Goal: Transaction & Acquisition: Purchase product/service

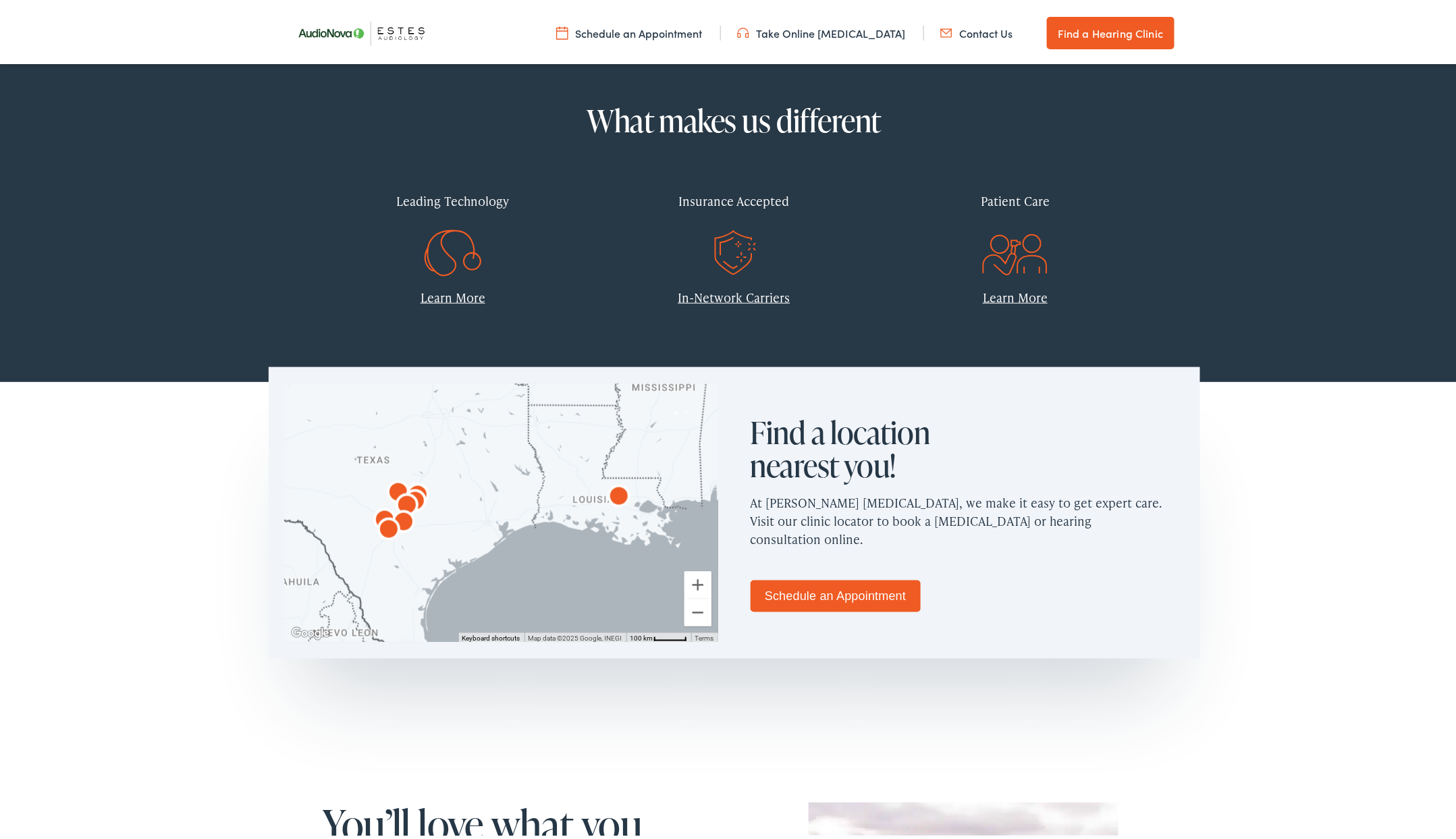
scroll to position [223, 0]
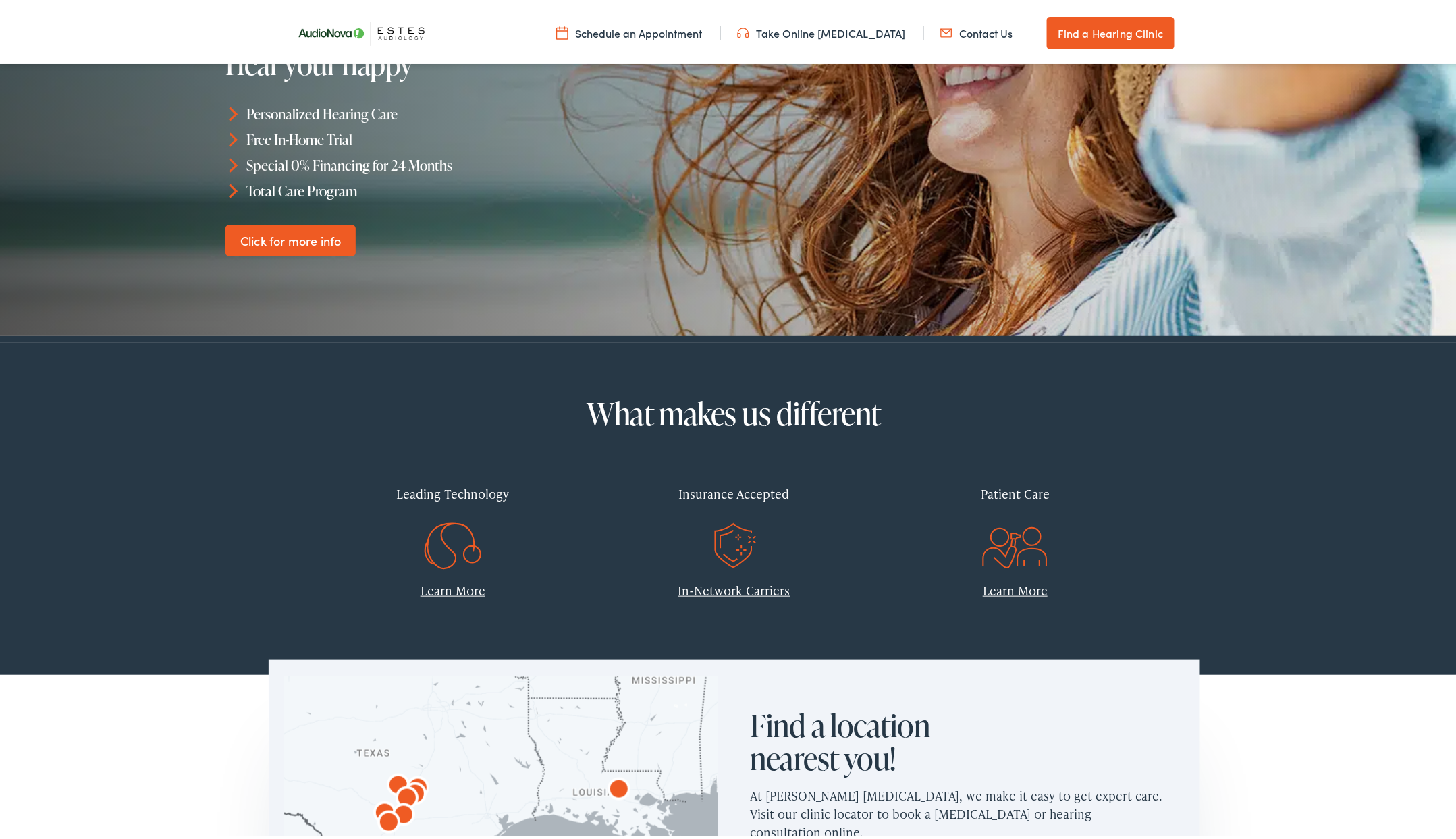
click at [1022, 595] on link "Learn More" at bounding box center [1015, 587] width 65 height 17
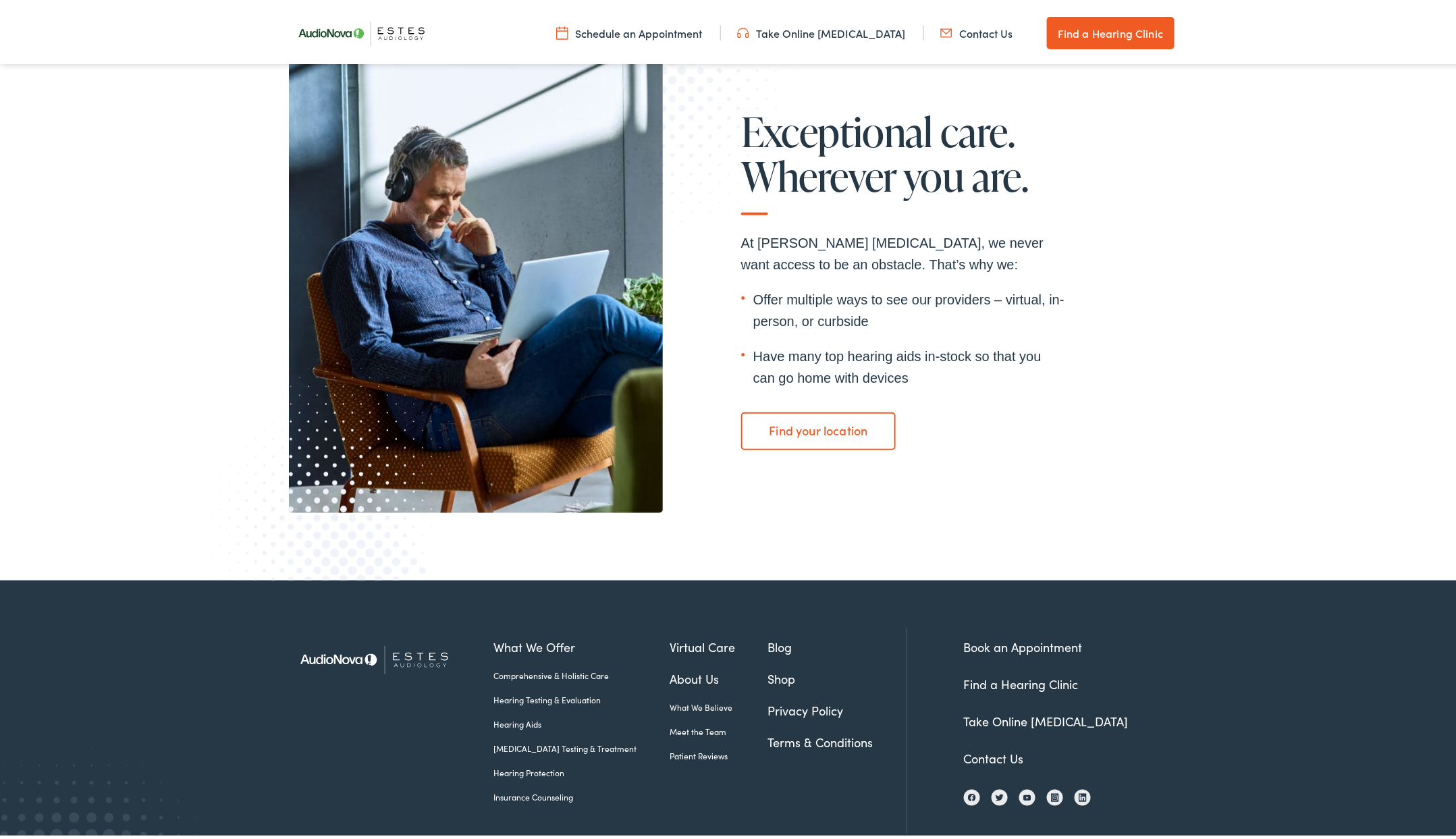
scroll to position [2363, 0]
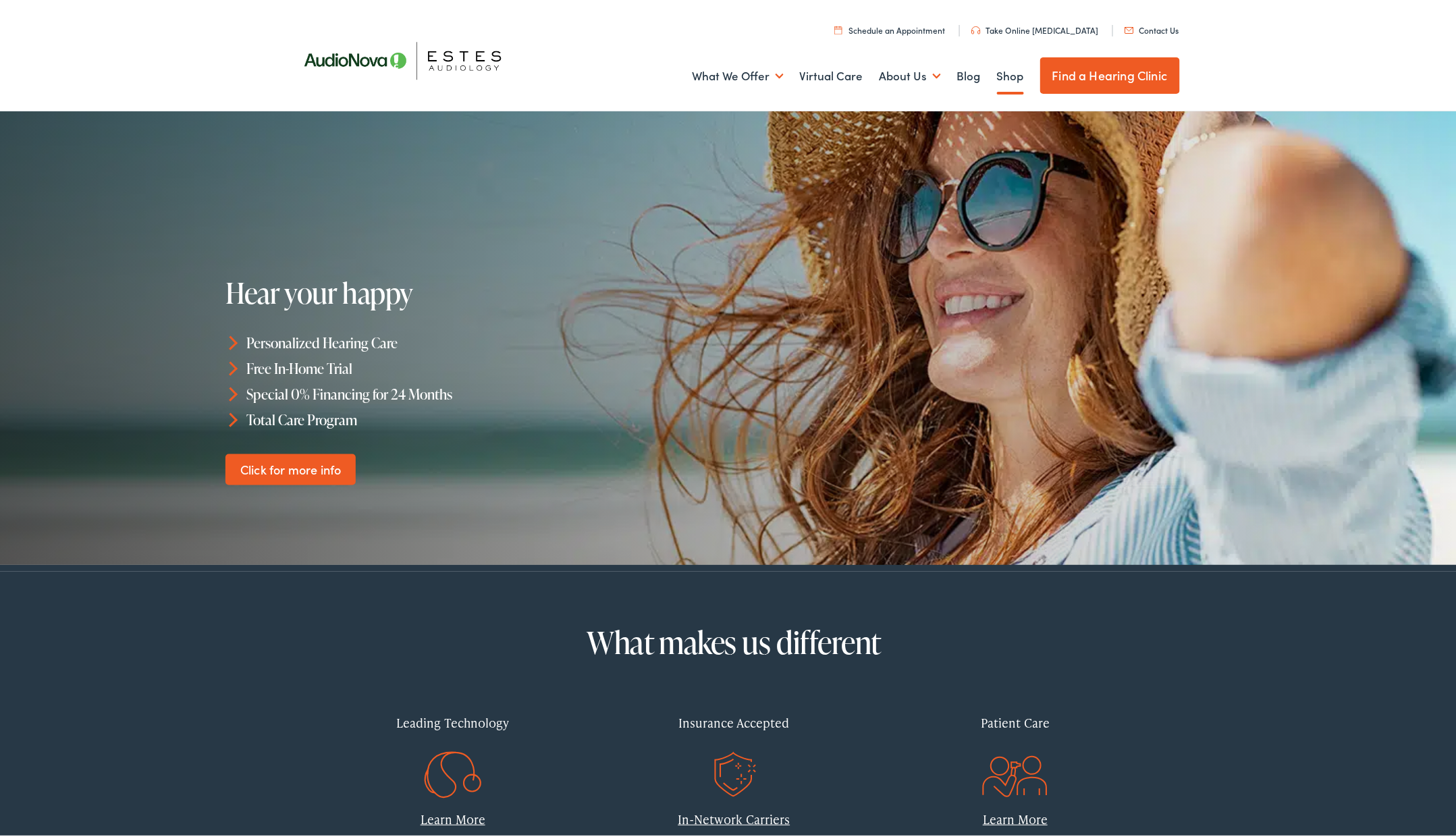
click at [998, 75] on link "Shop" at bounding box center [1010, 73] width 27 height 50
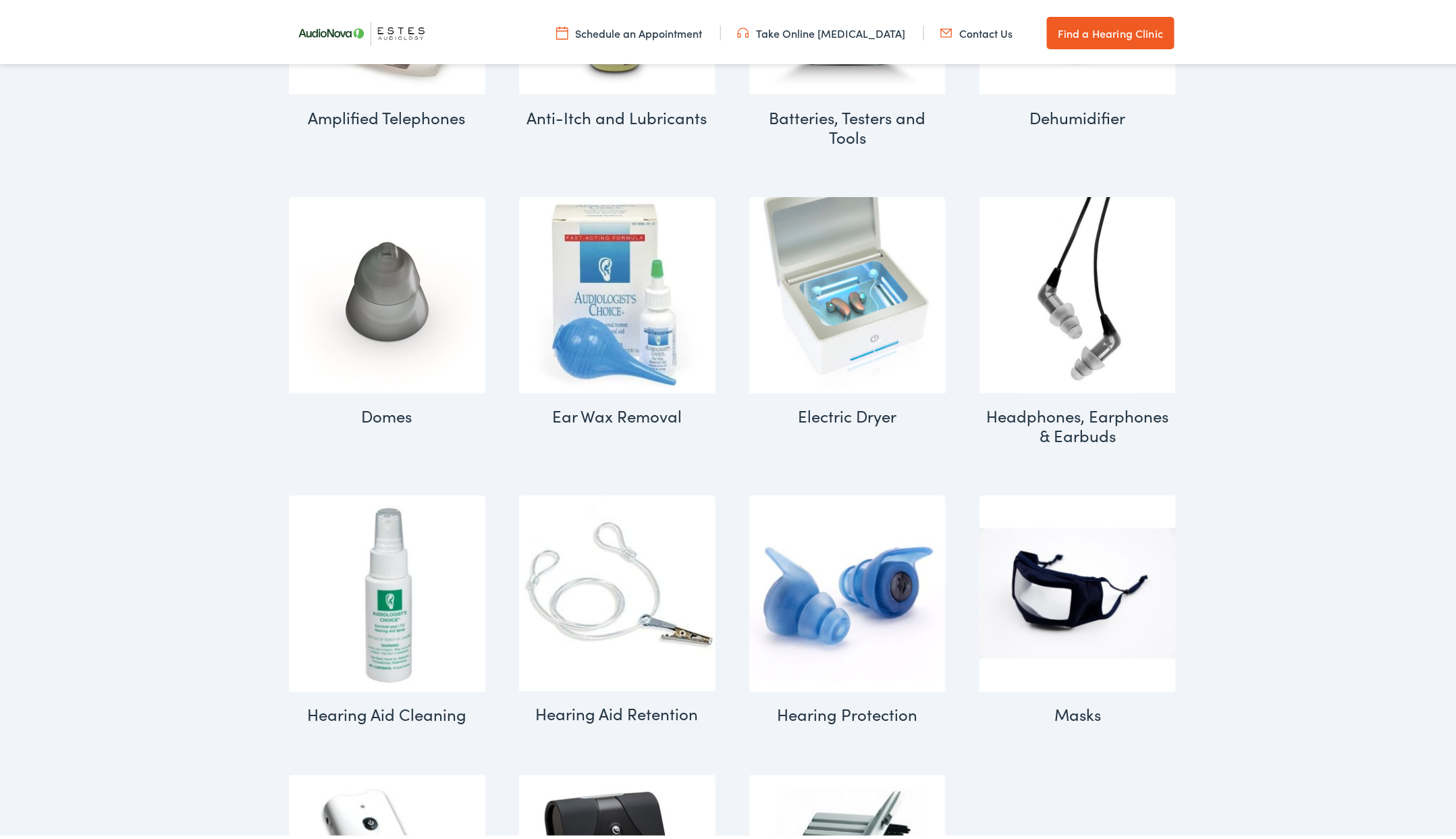
scroll to position [874, 0]
click at [371, 416] on h2 "Domes (5)" at bounding box center [387, 412] width 196 height 47
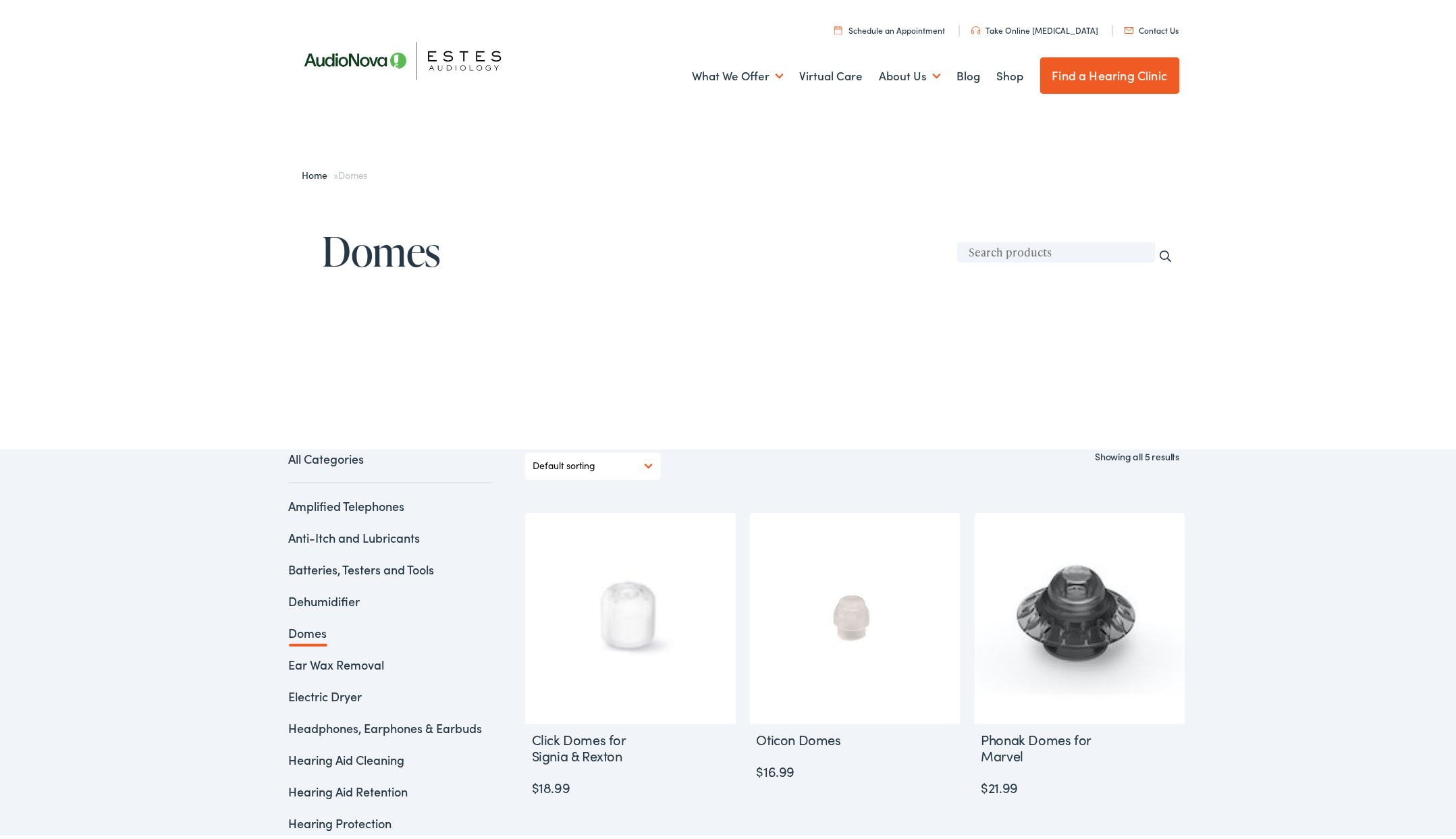
click at [1158, 259] on input "Search" at bounding box center [1165, 252] width 15 height 15
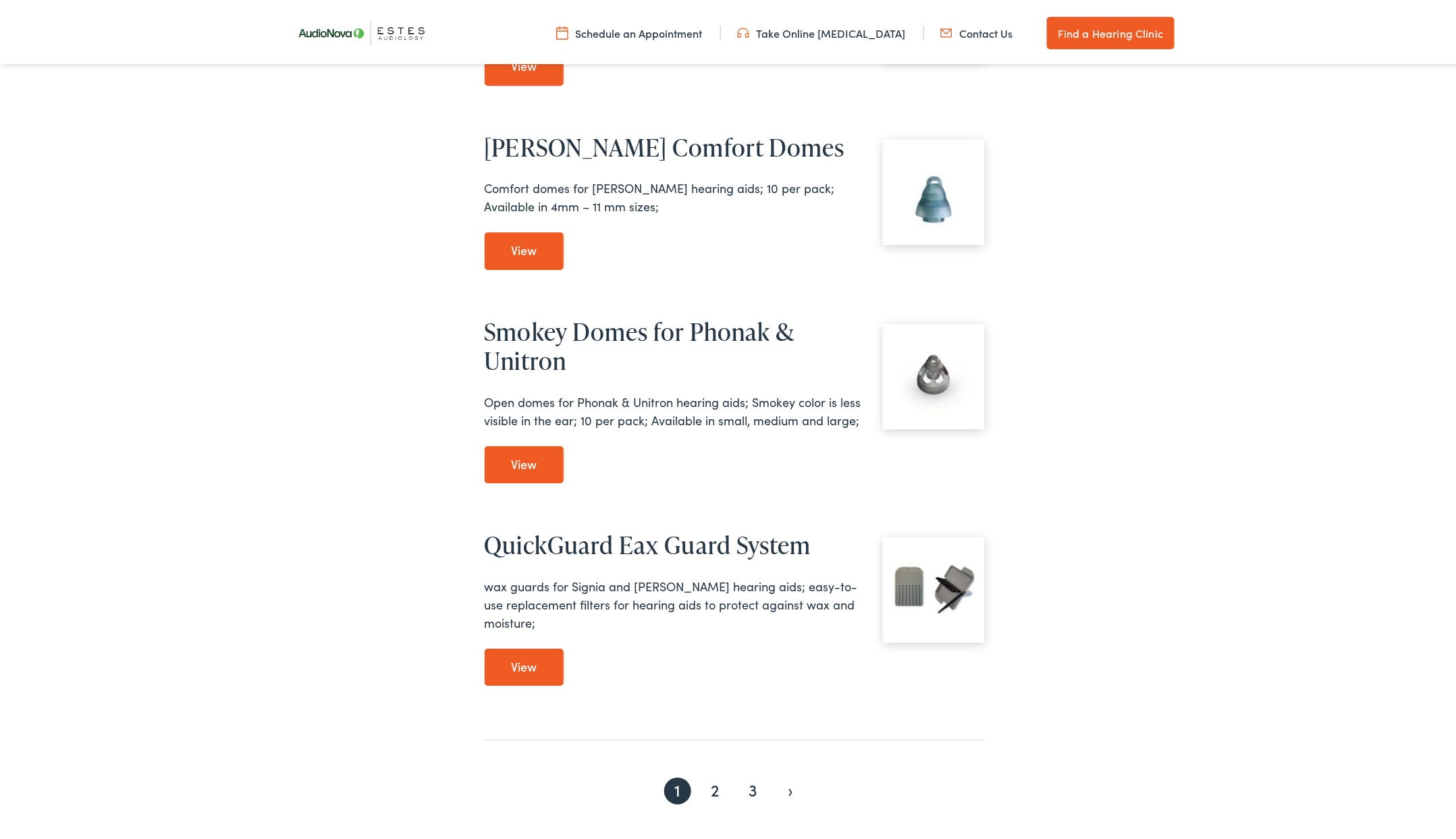
scroll to position [1736, 0]
click at [525, 228] on link "View Starkey Comfort Domes" at bounding box center [524, 247] width 80 height 38
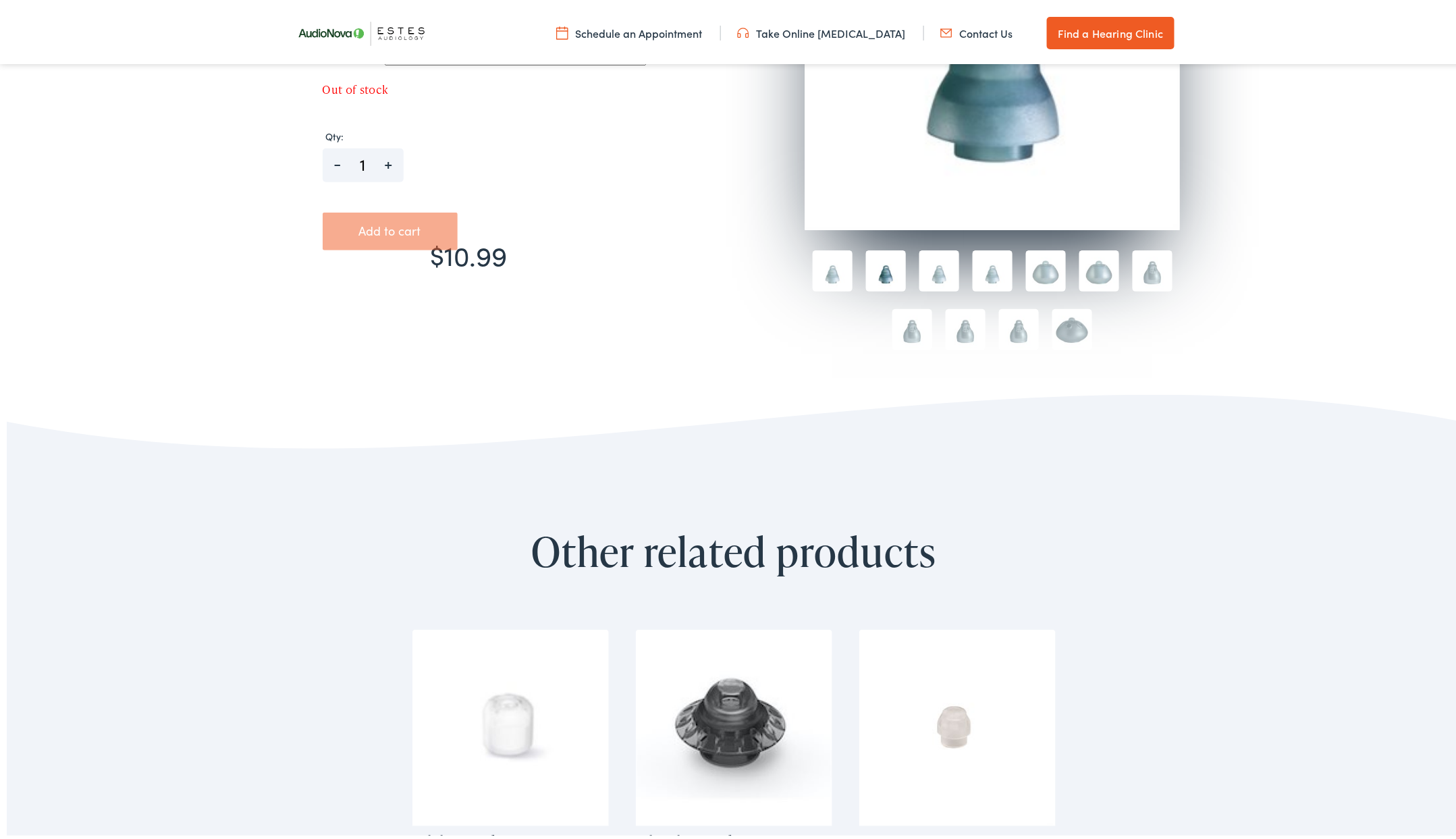
scroll to position [403, 0]
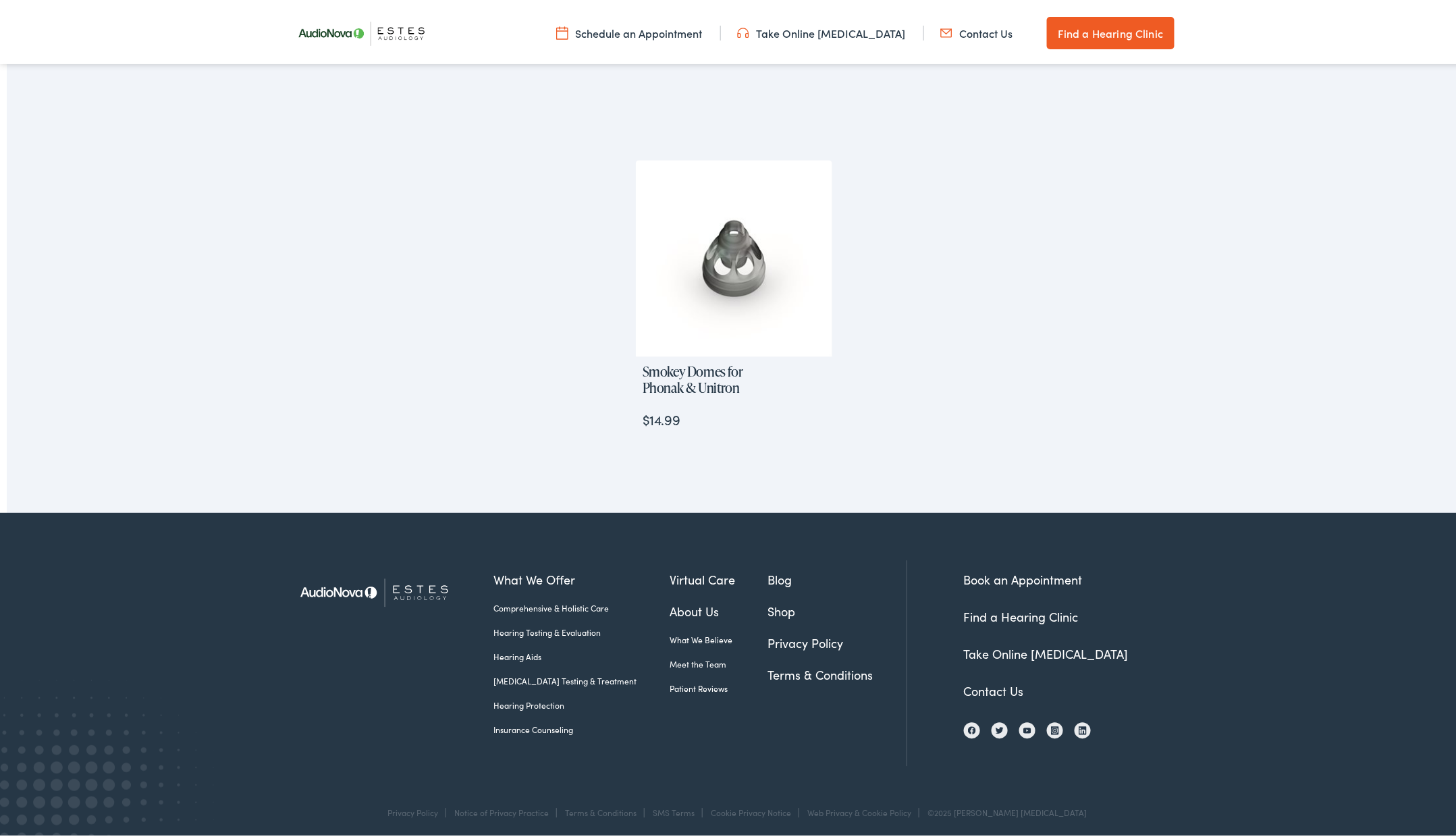
scroll to position [1222, 0]
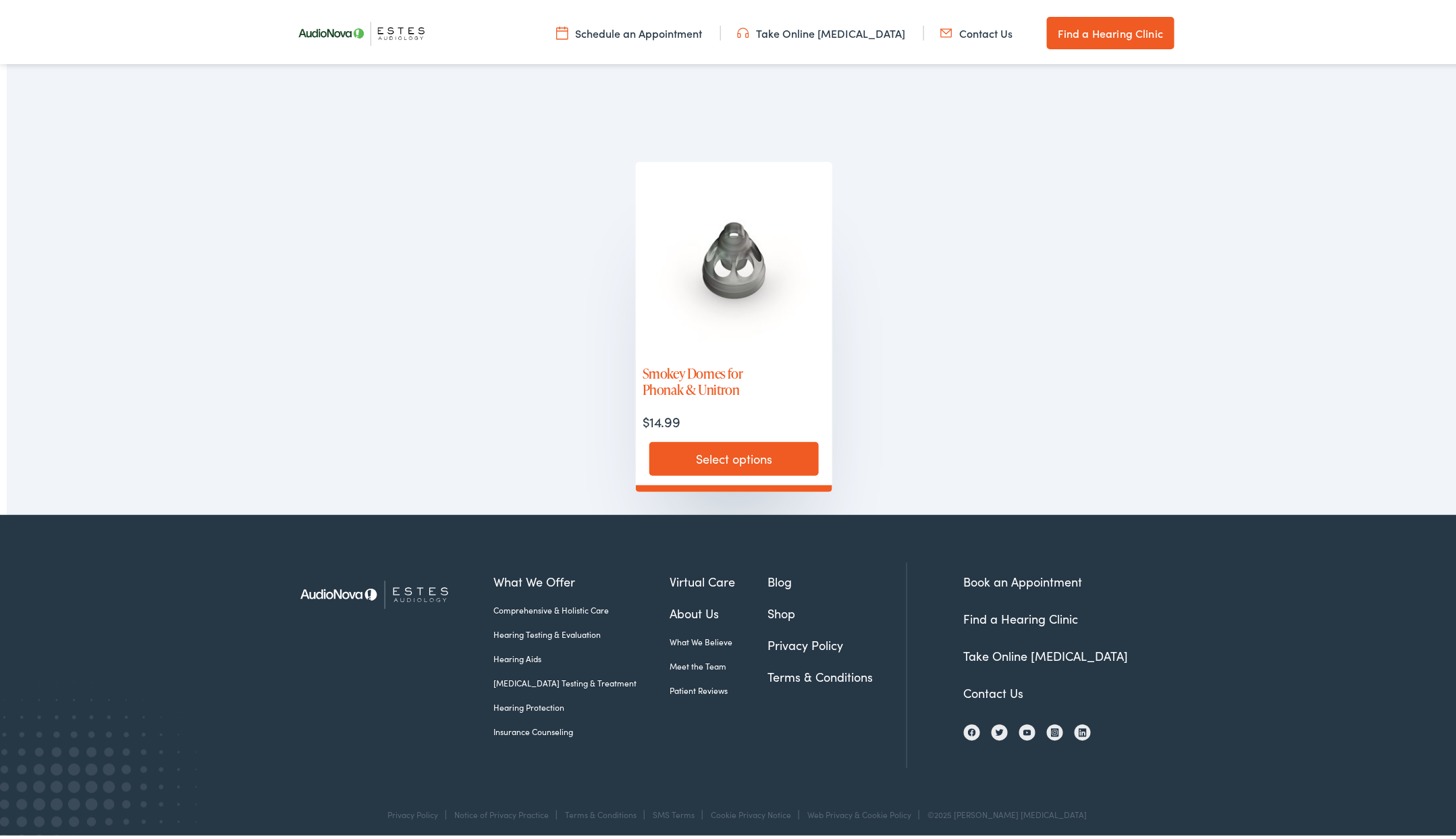
click at [732, 275] on img at bounding box center [734, 256] width 196 height 196
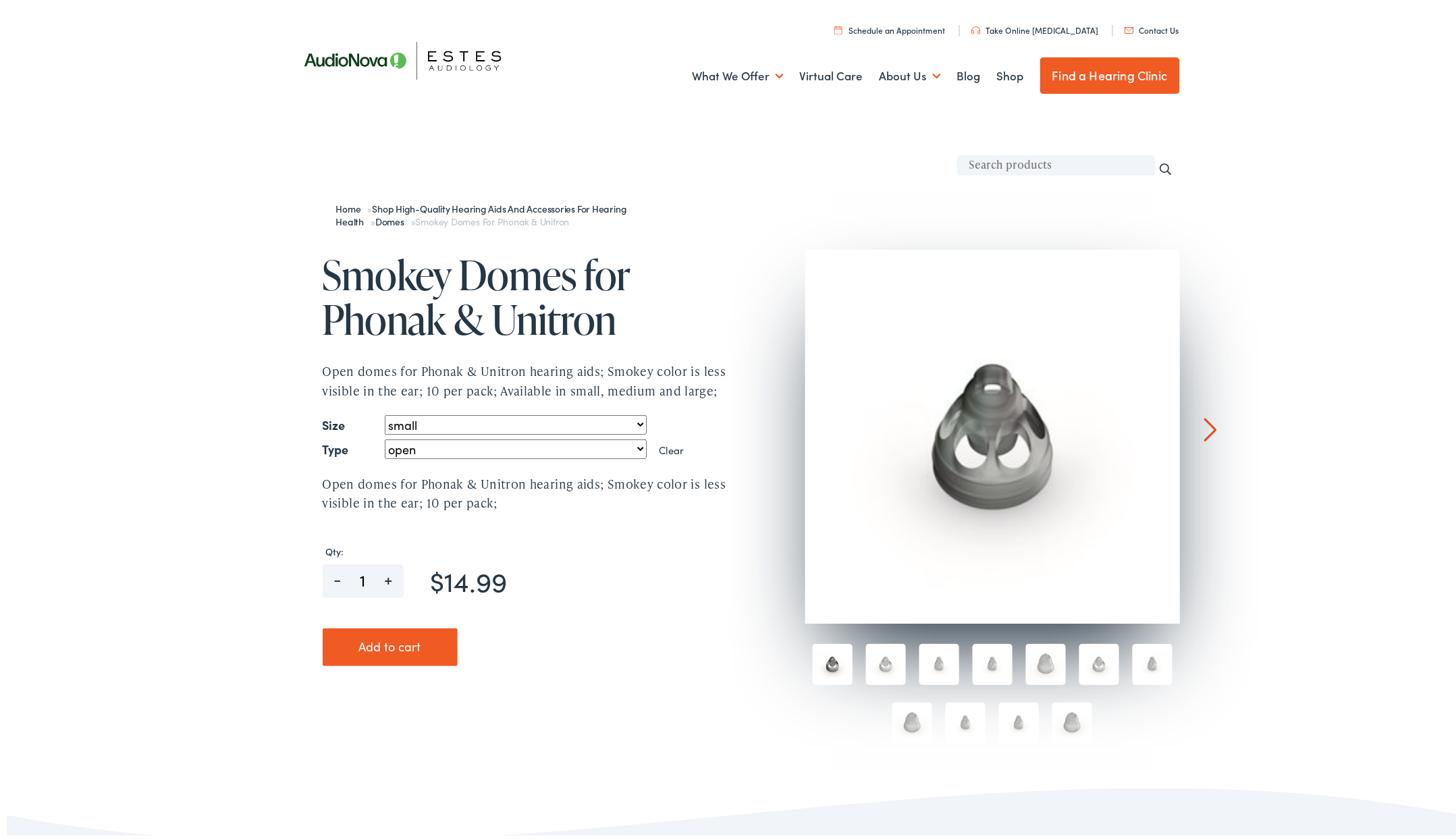
select select "power"
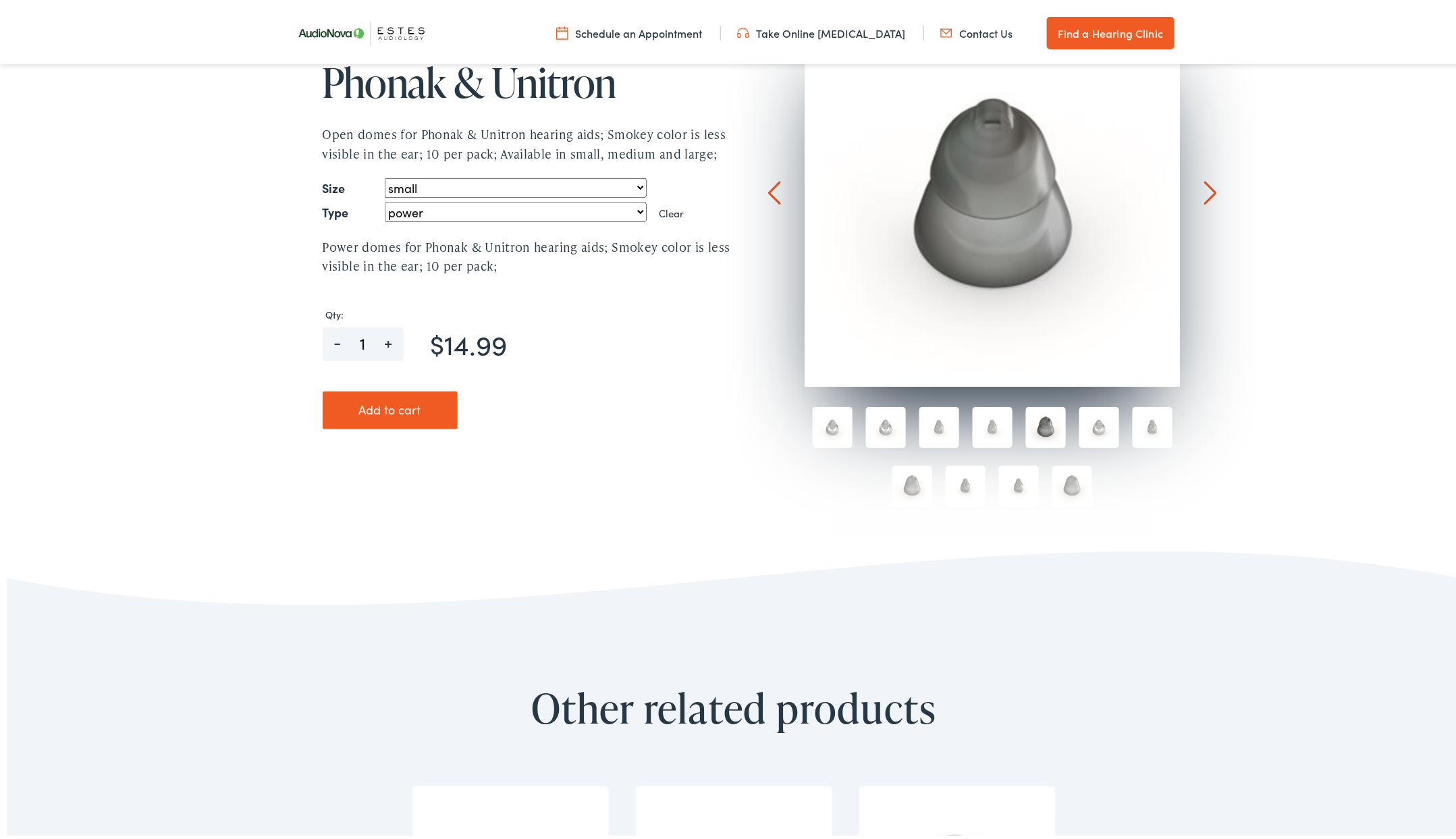
scroll to position [245, 0]
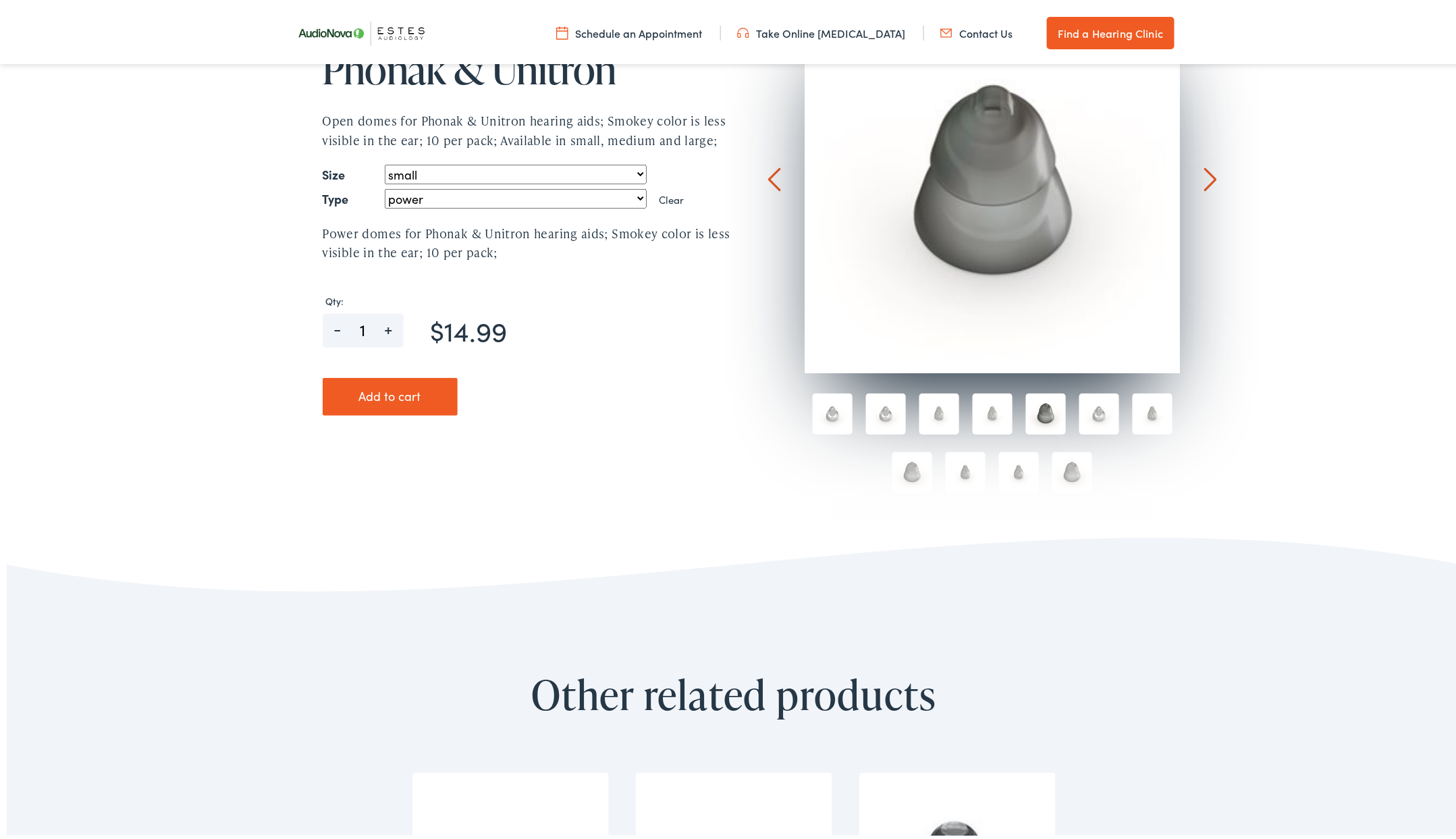
click at [385, 405] on button "Add to cart" at bounding box center [390, 393] width 135 height 38
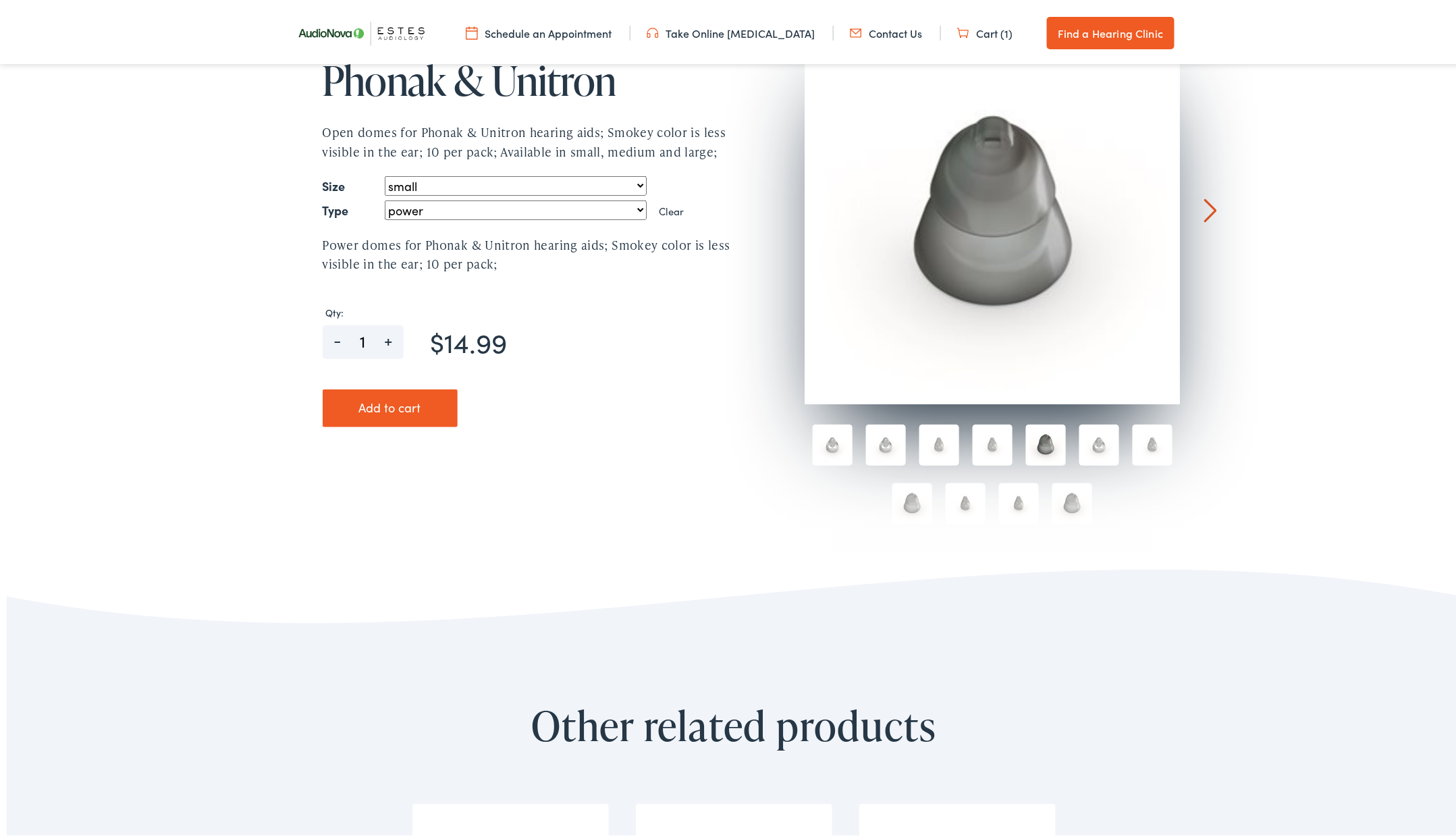
scroll to position [295, 0]
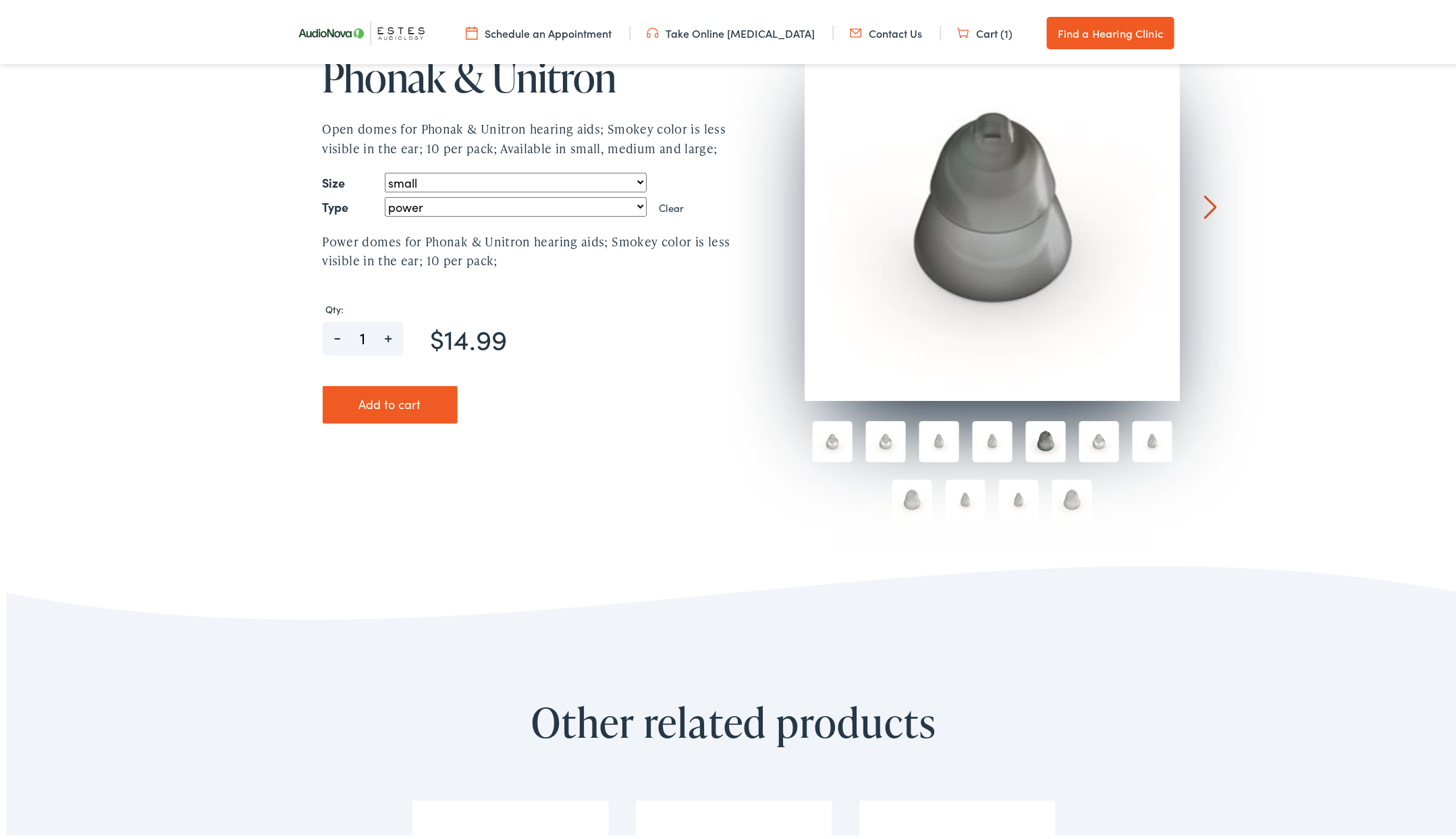
click at [1205, 204] on div at bounding box center [1211, 122] width 13 height 196
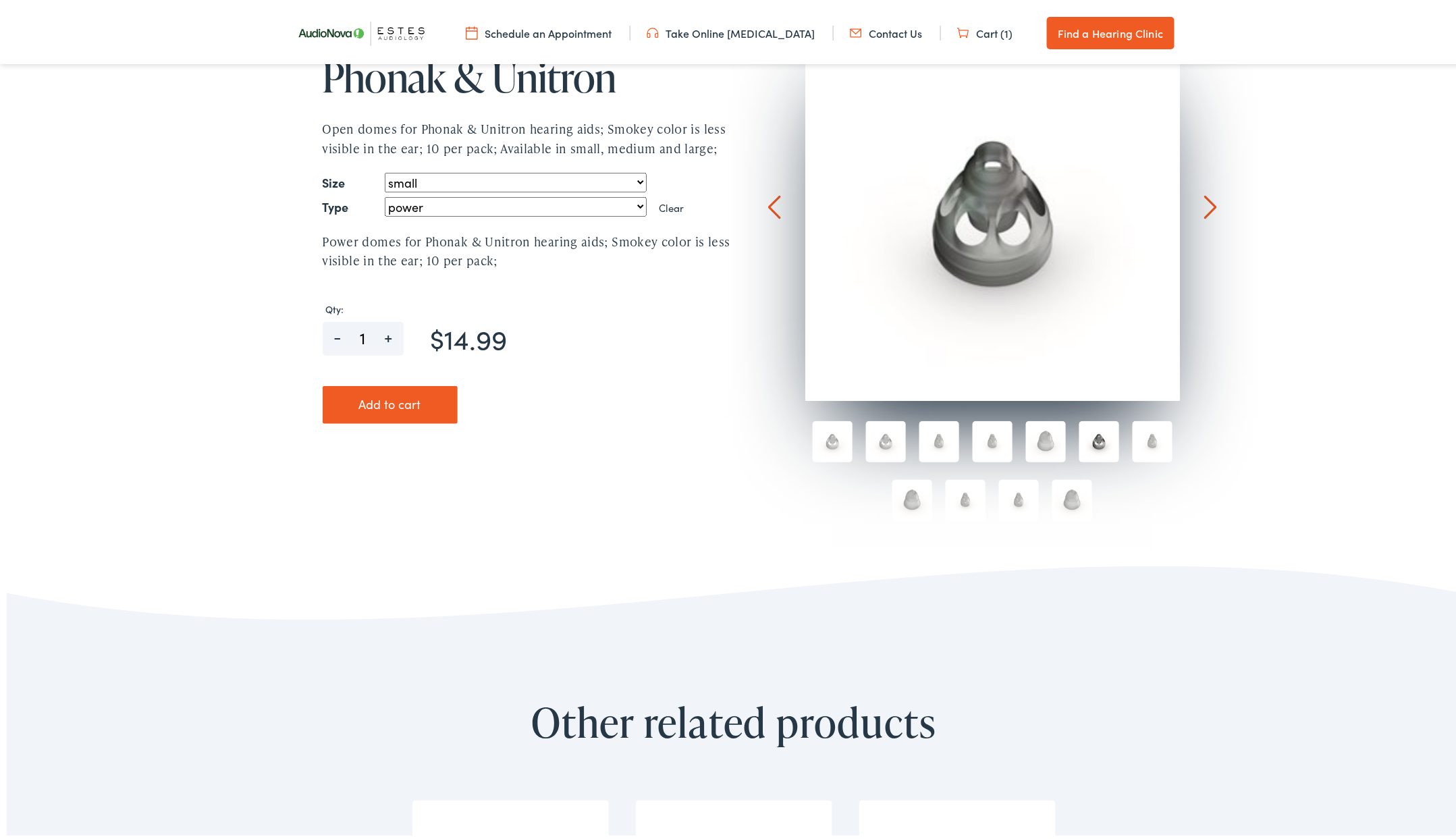
click at [759, 199] on div at bounding box center [734, 278] width 891 height 563
click at [771, 197] on div at bounding box center [774, 122] width 13 height 196
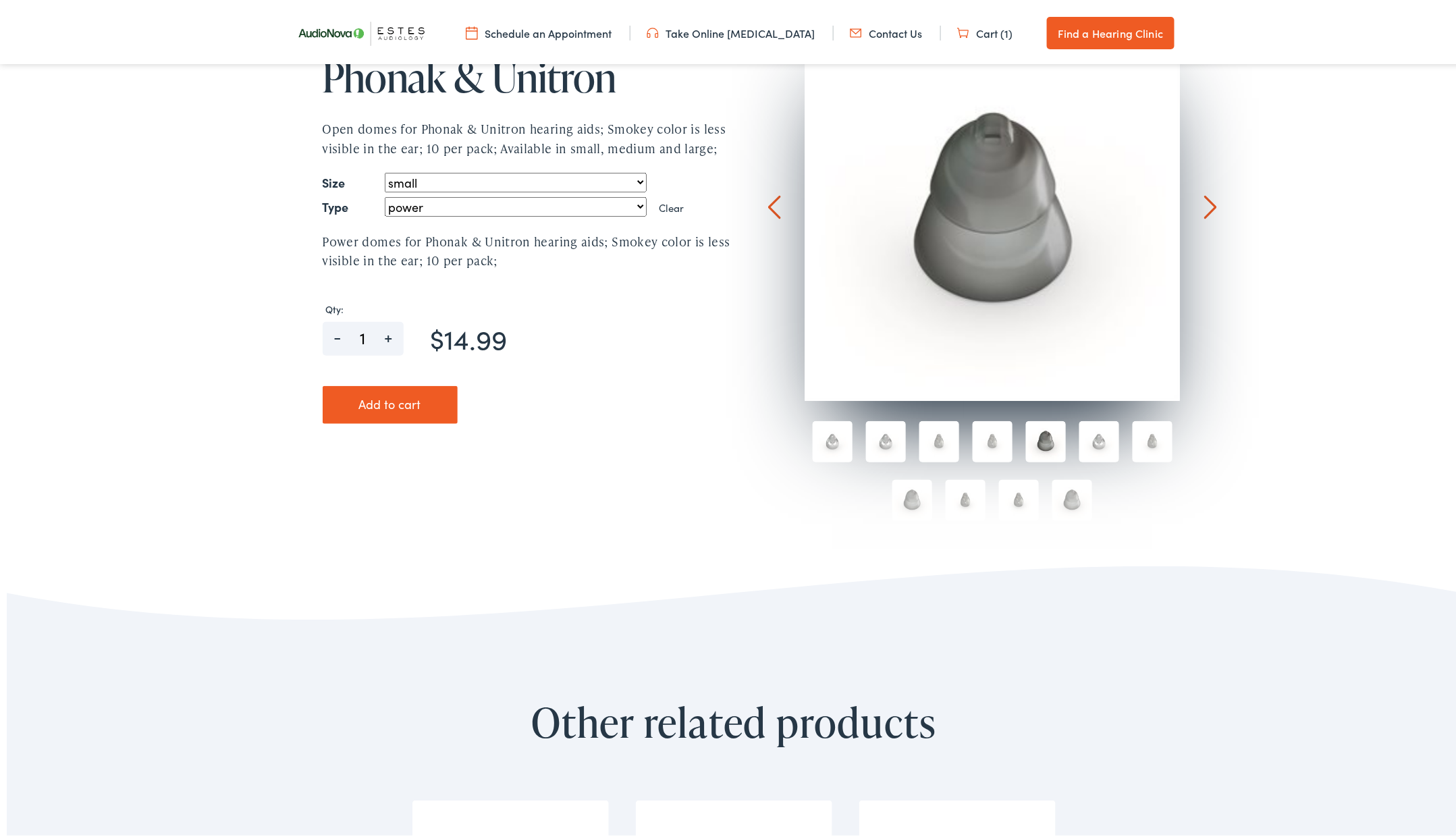
drag, startPoint x: 363, startPoint y: 402, endPoint x: 556, endPoint y: 446, distance: 198.0
click at [363, 402] on button "Add to cart" at bounding box center [390, 401] width 135 height 38
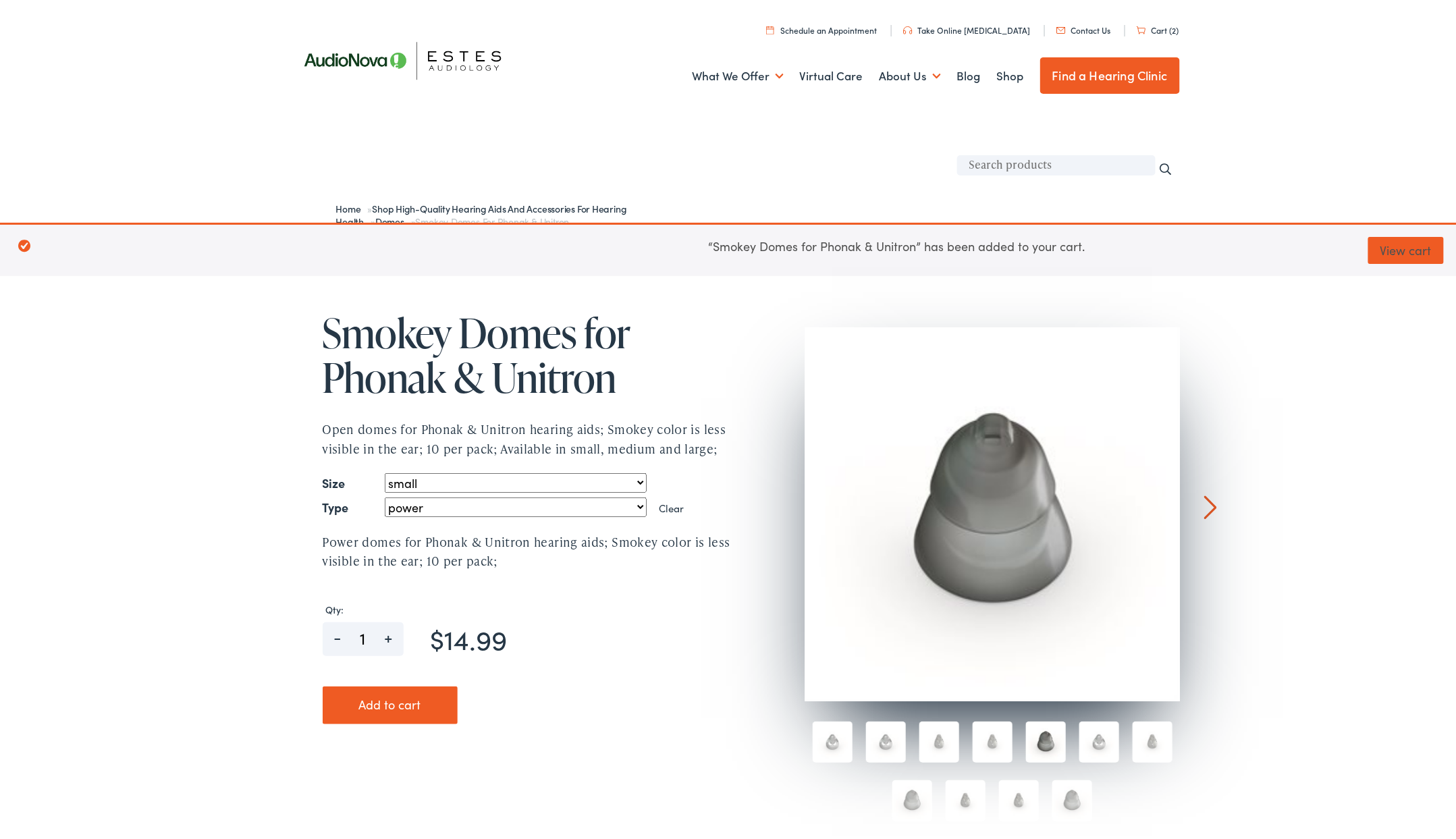
click at [1389, 249] on link "View cart" at bounding box center [1405, 247] width 75 height 27
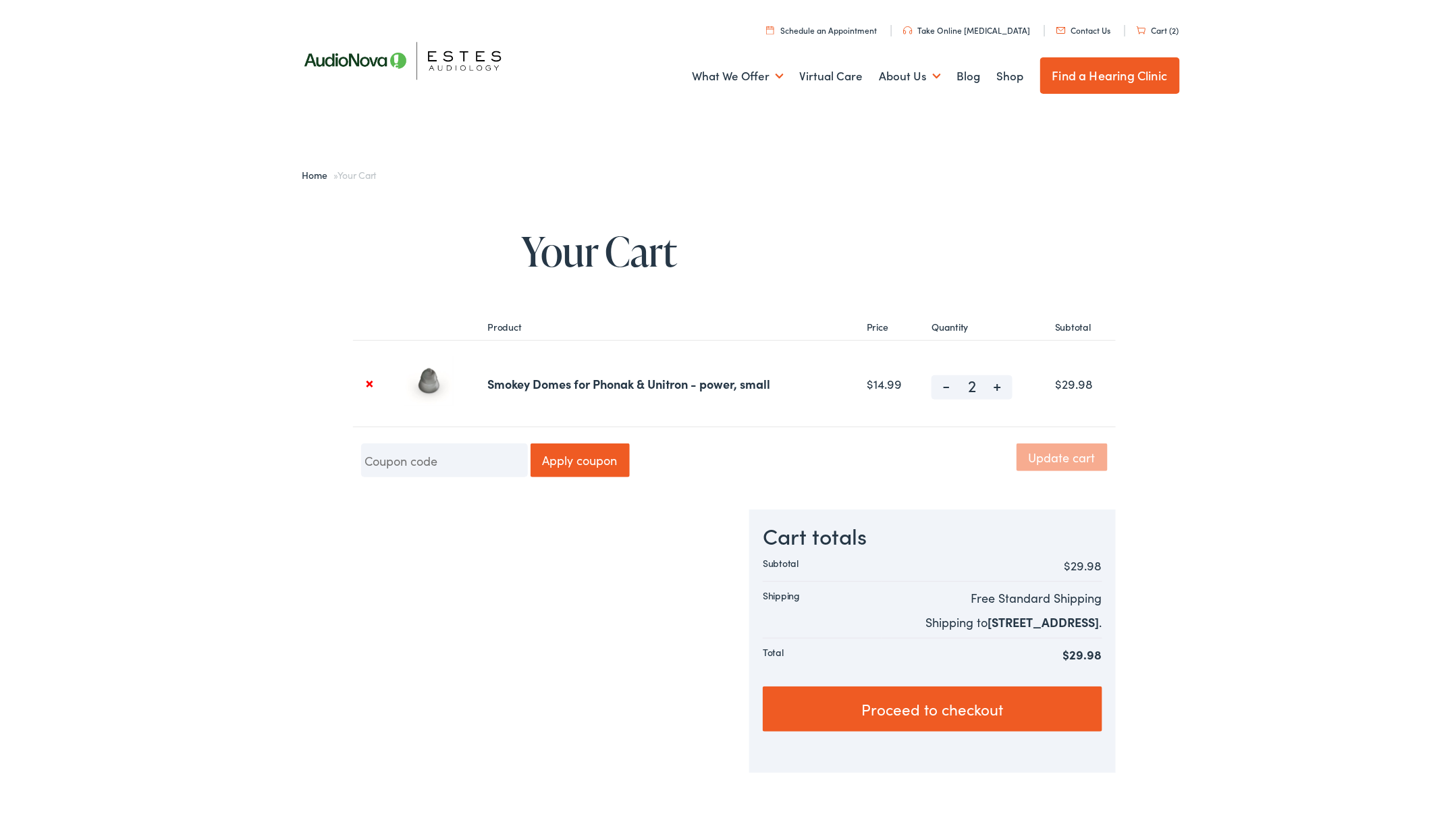
click at [940, 388] on span "-" at bounding box center [946, 380] width 30 height 16
type input "1"
click at [1017, 457] on button "Update cart" at bounding box center [1062, 454] width 91 height 27
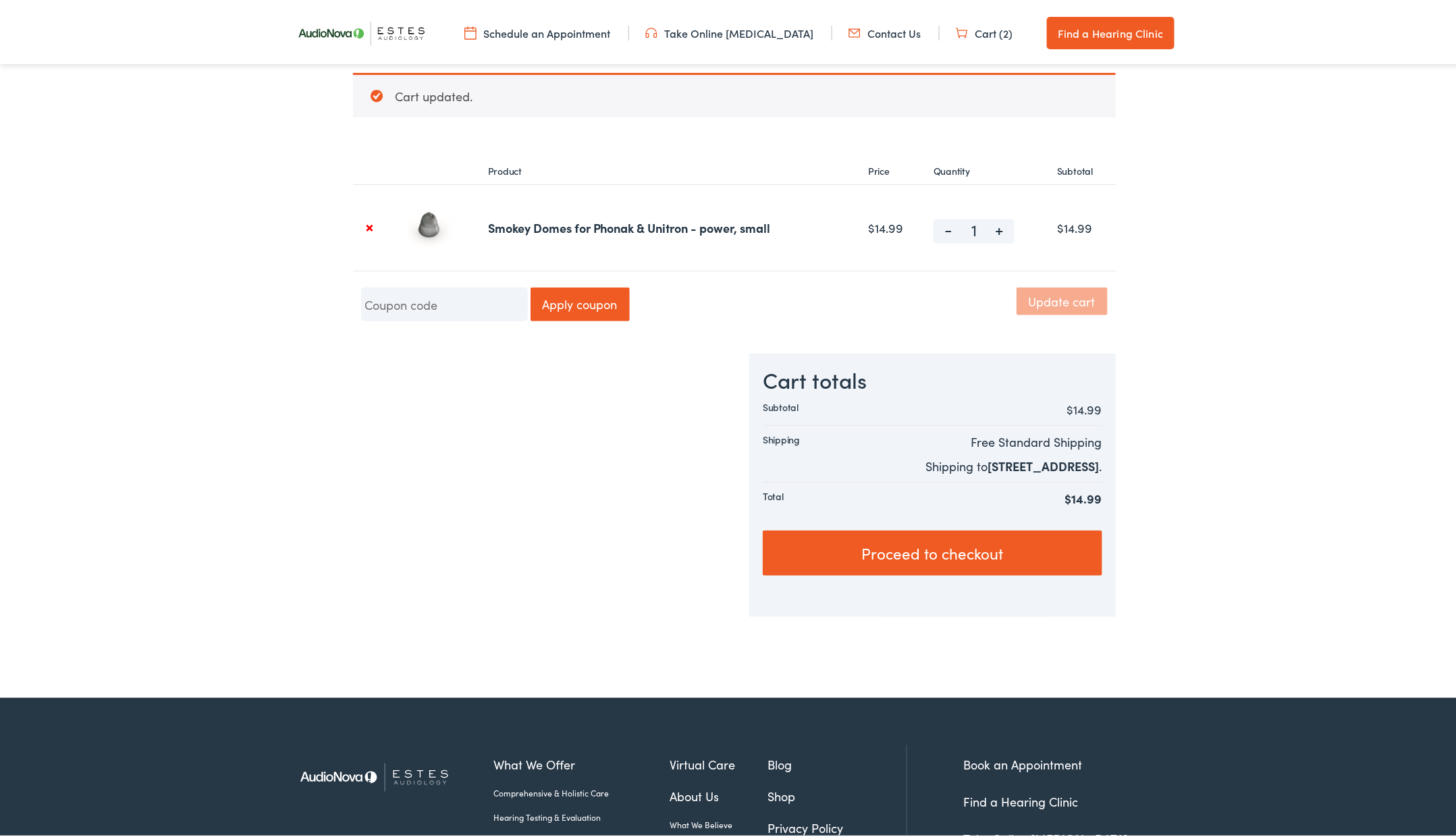
scroll to position [249, 0]
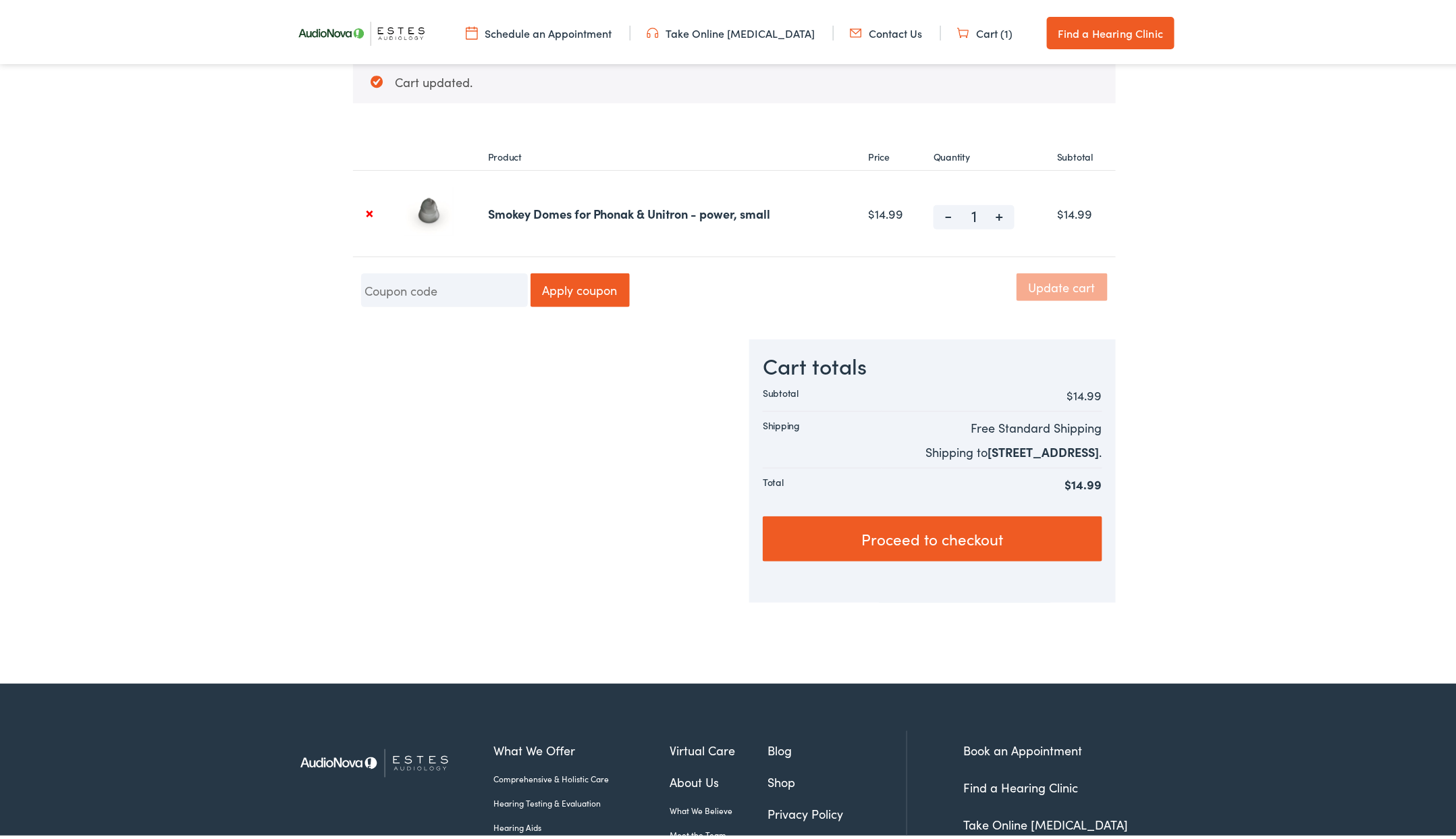
click at [974, 556] on link "Proceed to checkout" at bounding box center [932, 536] width 339 height 46
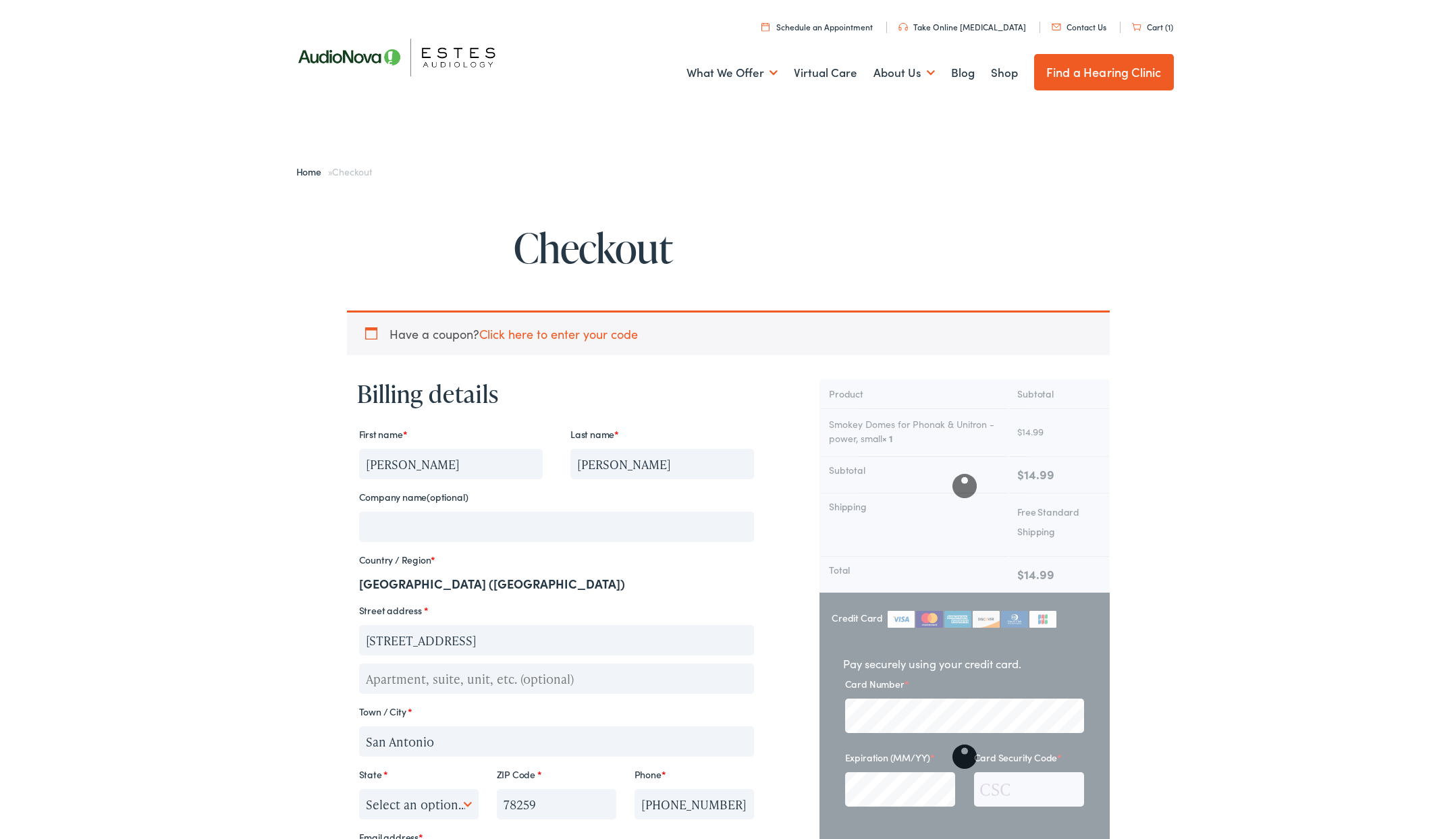
select select "[GEOGRAPHIC_DATA]"
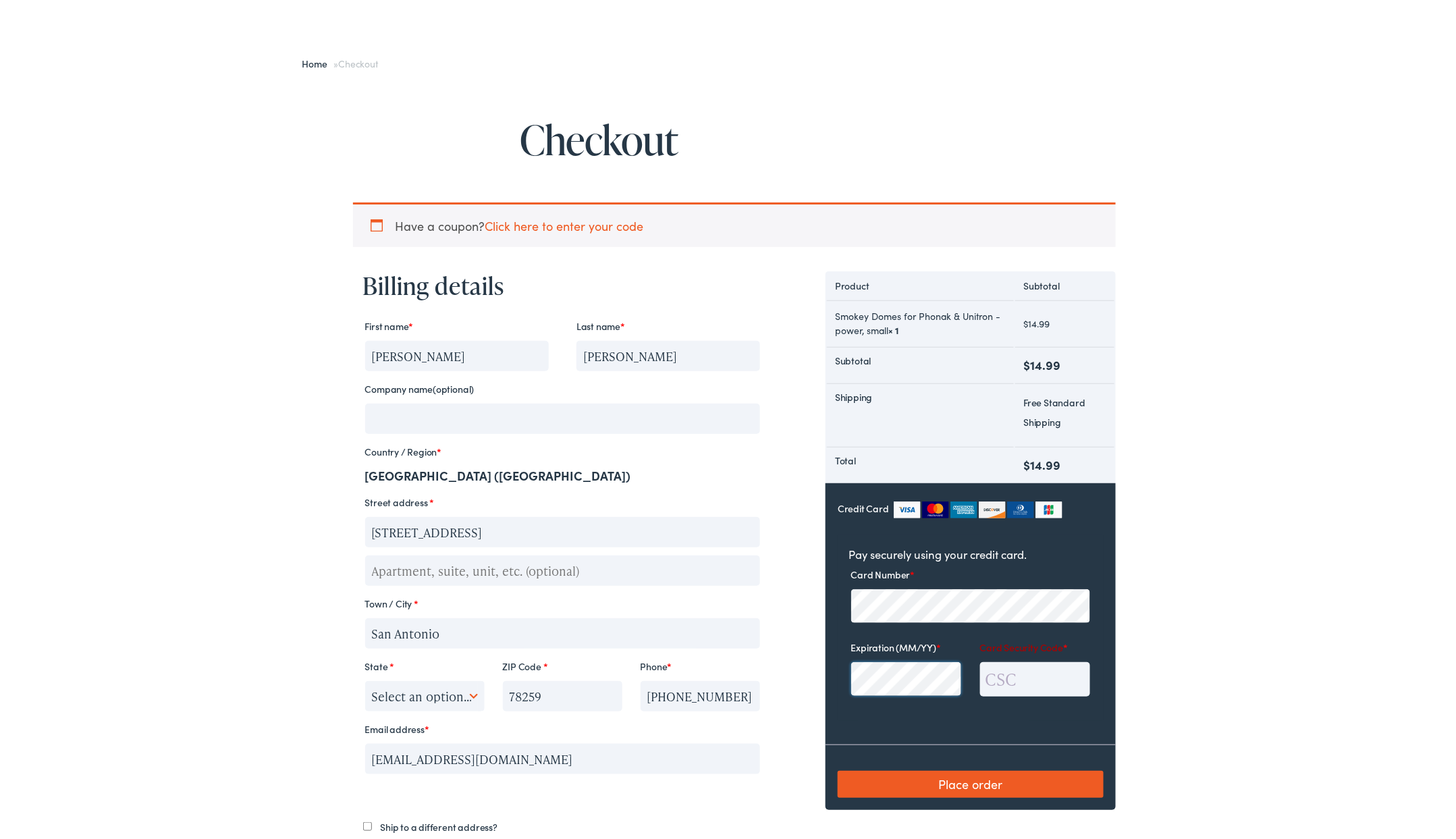
scroll to position [99, 0]
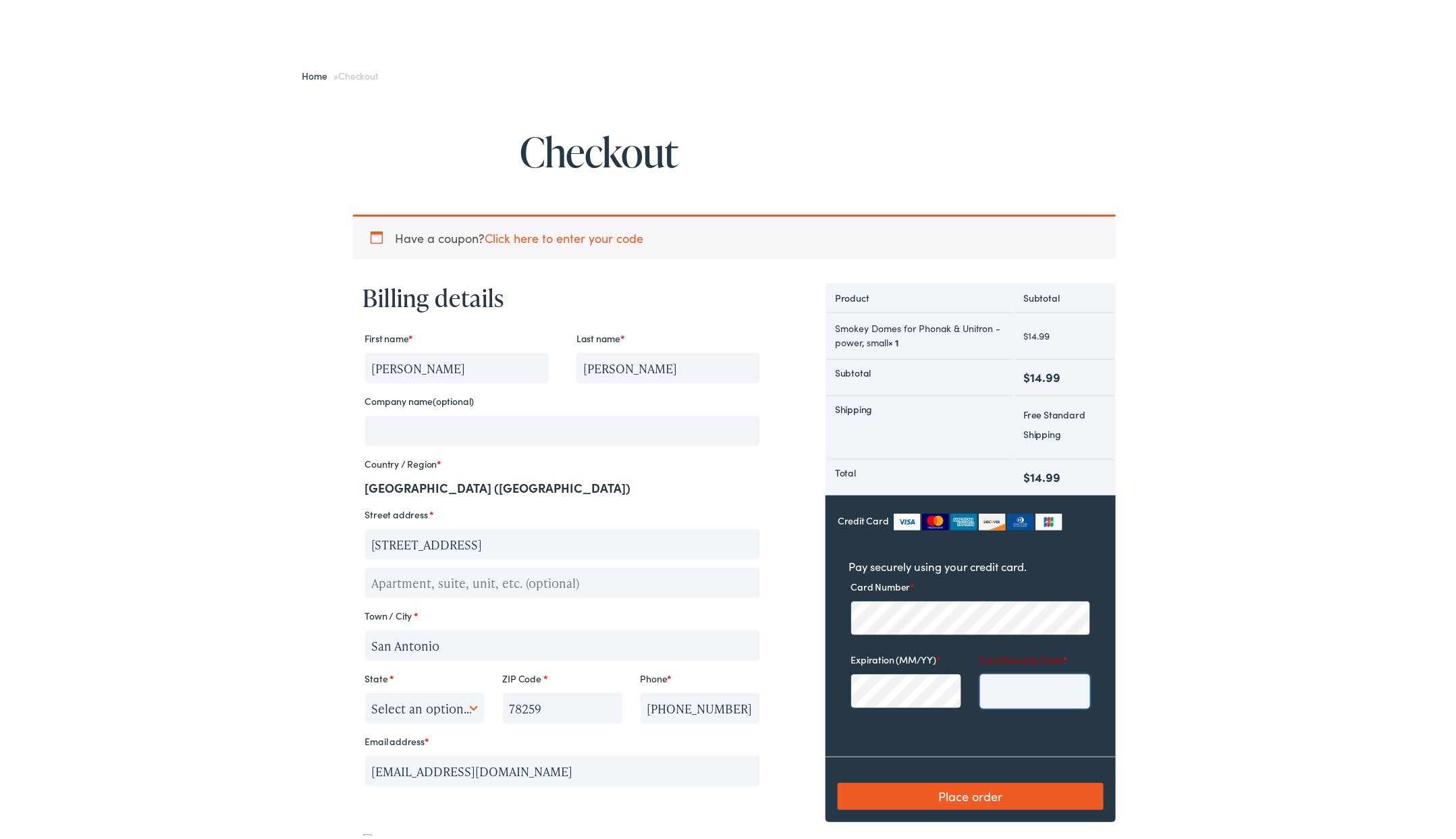
click at [982, 705] on input "Card Security Code *" at bounding box center [1035, 687] width 110 height 34
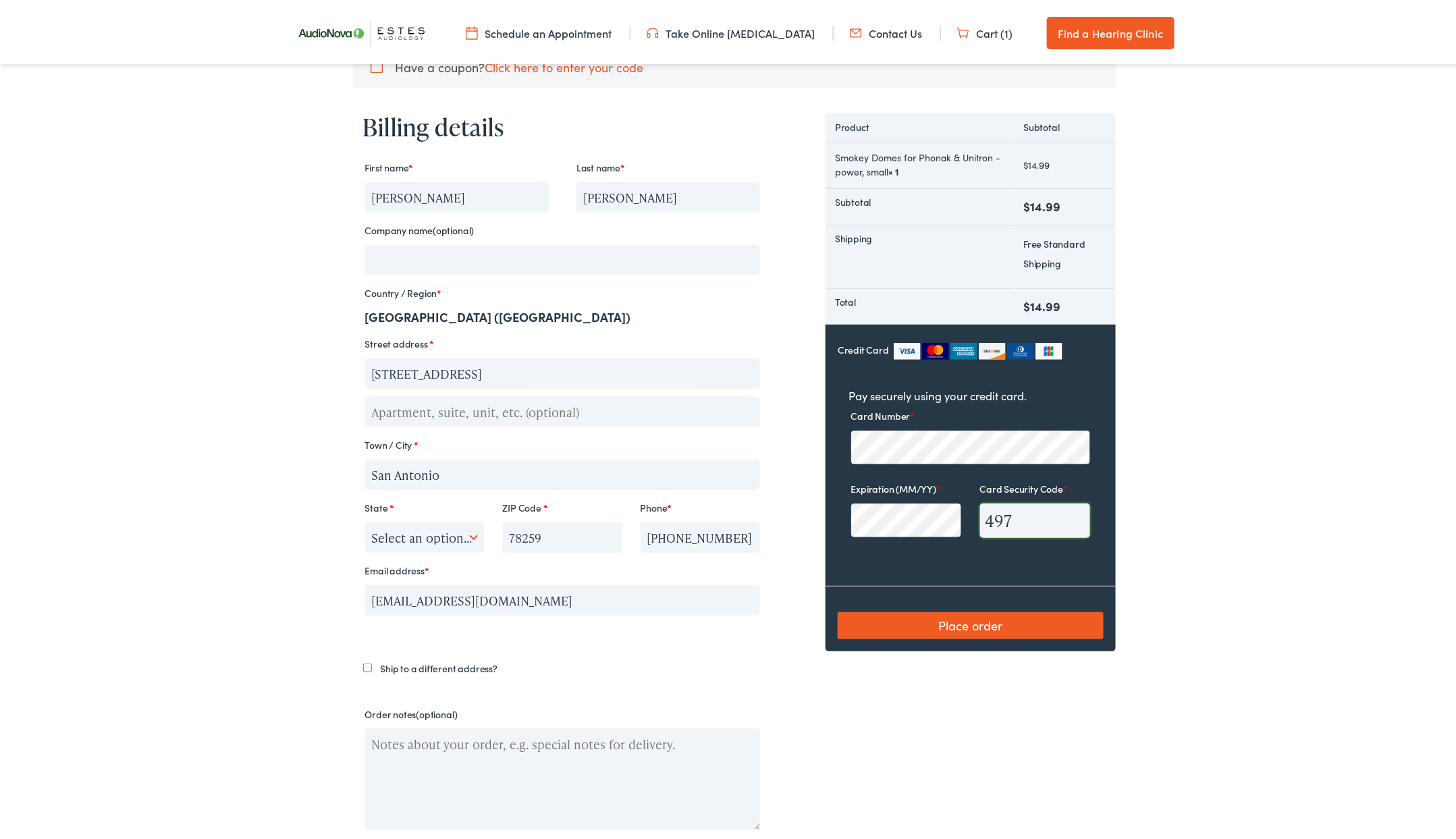
scroll to position [270, 0]
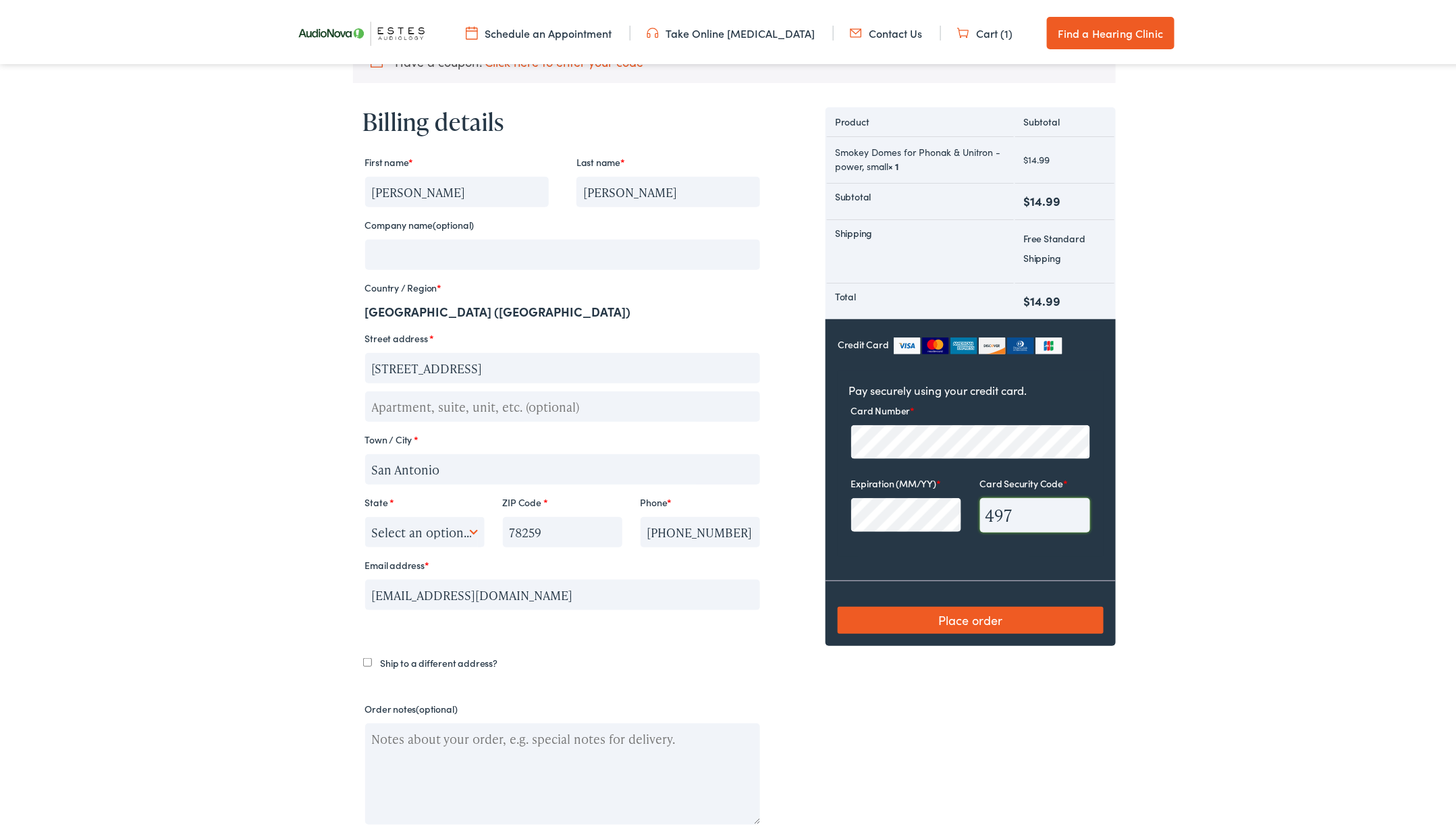
type input "497"
click at [981, 630] on button "Place order" at bounding box center [970, 617] width 265 height 27
